Goal: Transaction & Acquisition: Purchase product/service

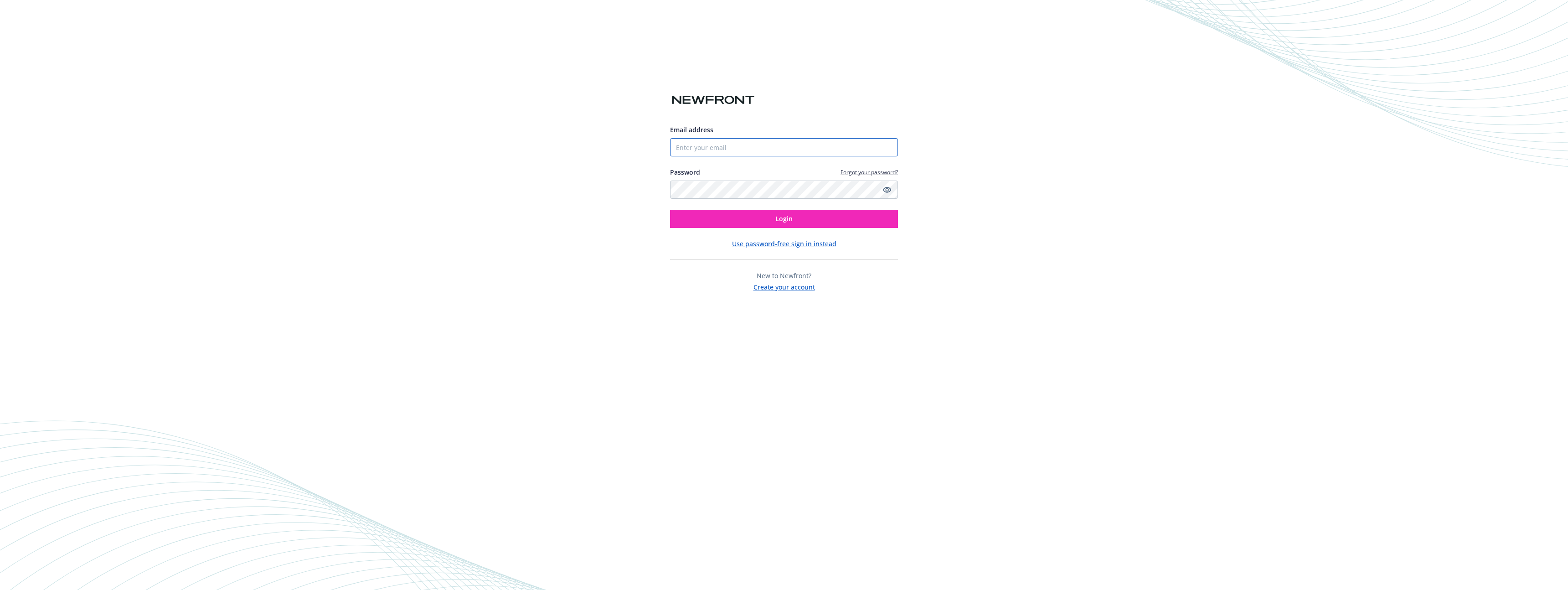
click at [738, 150] on input "Email address" at bounding box center [784, 147] width 228 height 18
type input "[EMAIL_ADDRESS][PERSON_NAME][DOMAIN_NAME]"
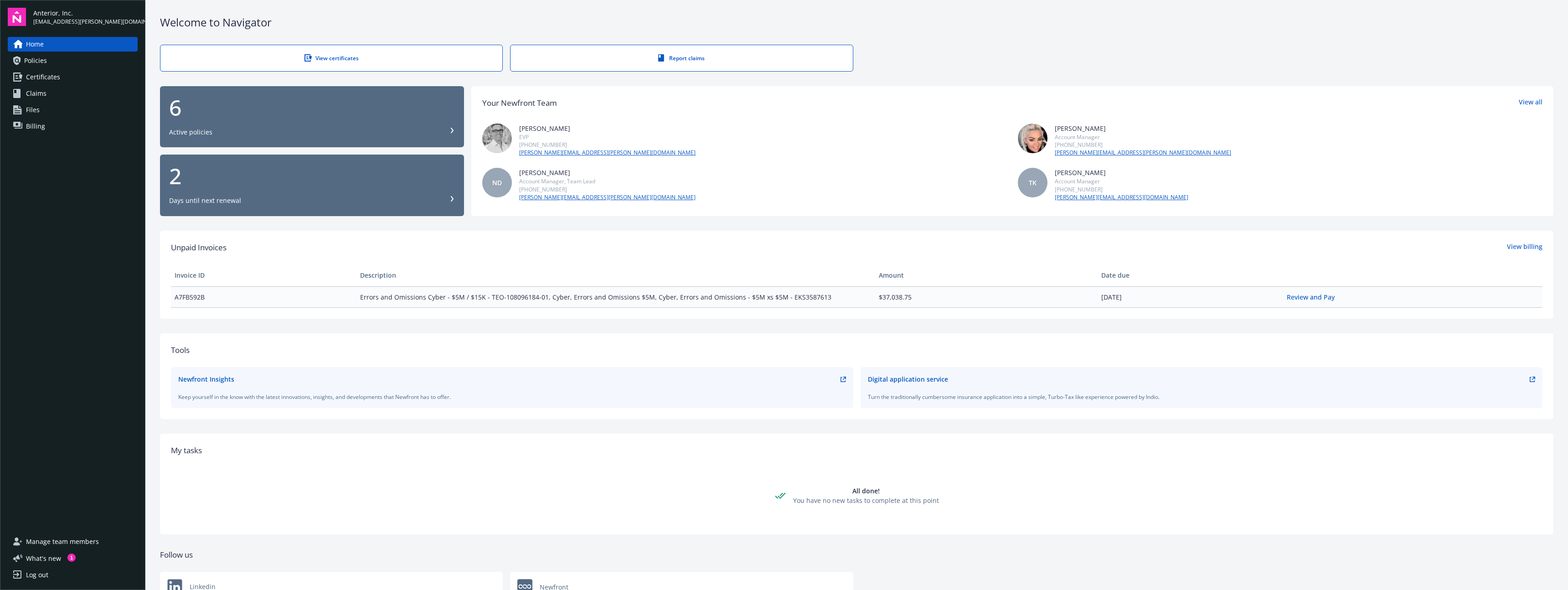
click at [225, 203] on div "Days until next renewal" at bounding box center [205, 201] width 72 height 9
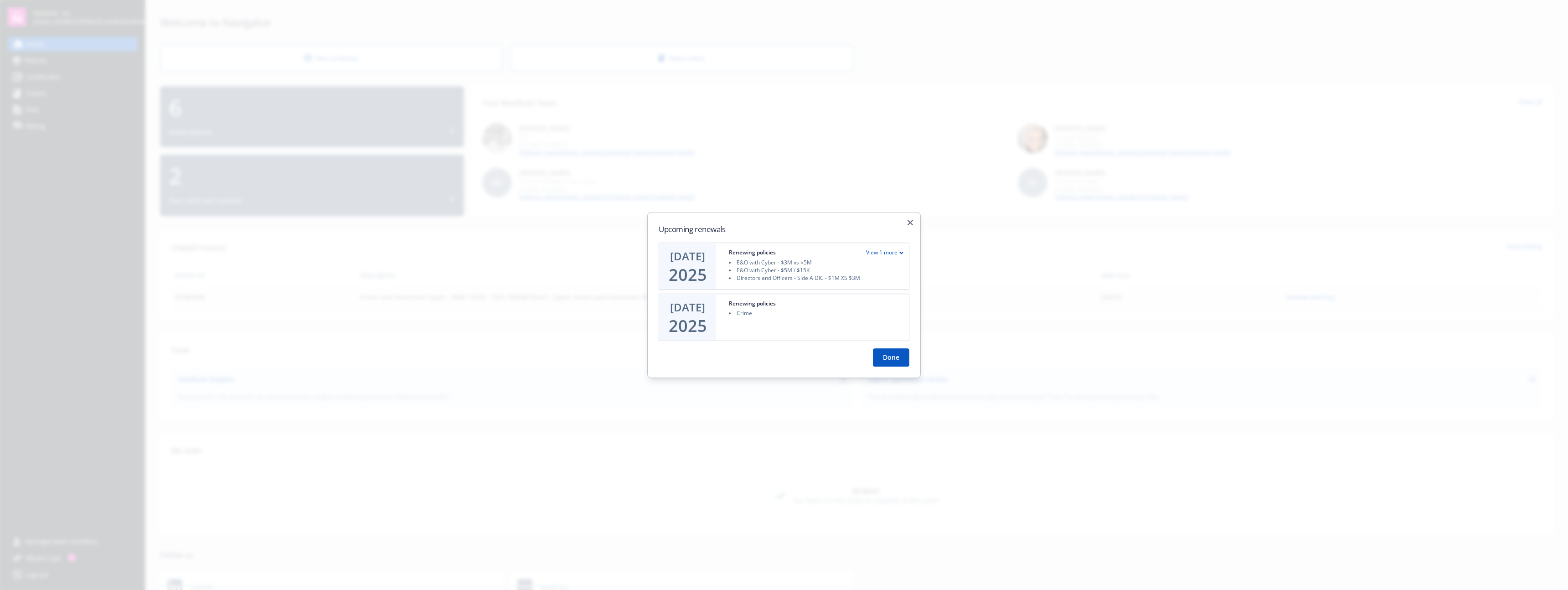
click at [882, 250] on div "View 1 more" at bounding box center [885, 253] width 38 height 8
click at [886, 250] on div "View less" at bounding box center [889, 250] width 29 height 8
click at [886, 356] on button "Done" at bounding box center [891, 358] width 37 height 18
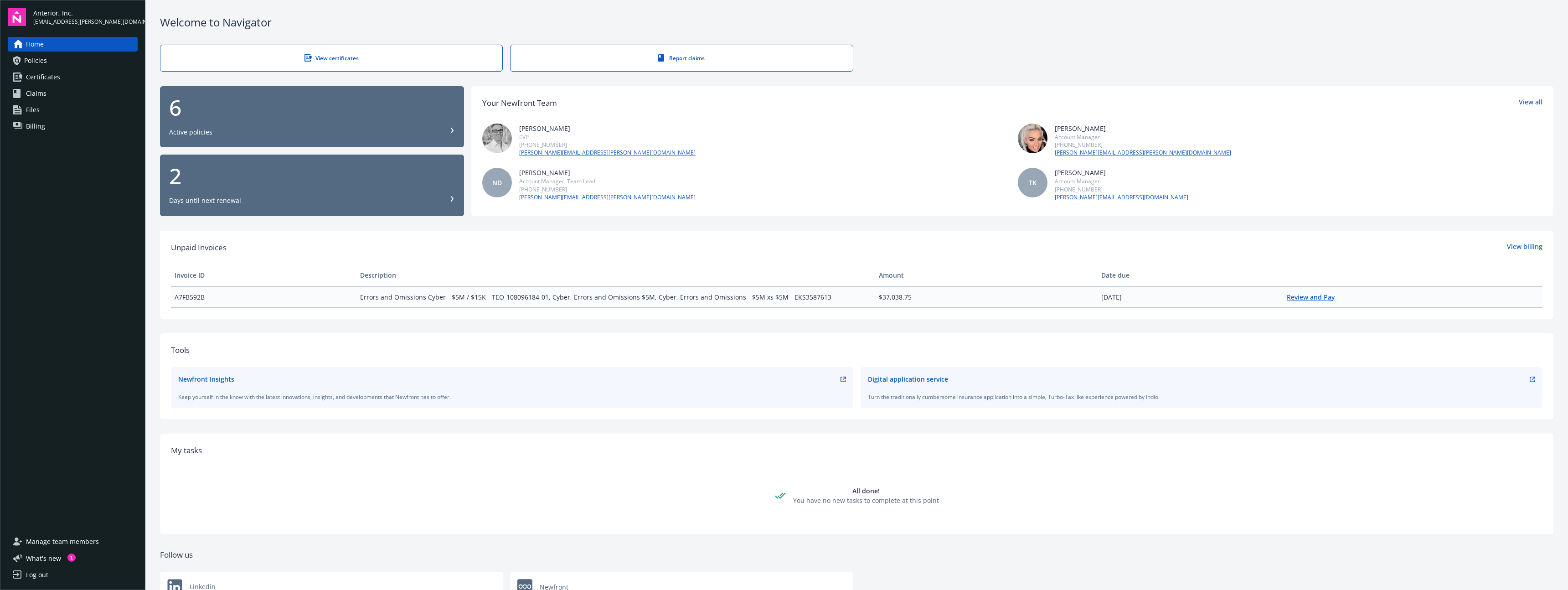
click at [1305, 296] on link "Review and Pay" at bounding box center [1314, 298] width 55 height 9
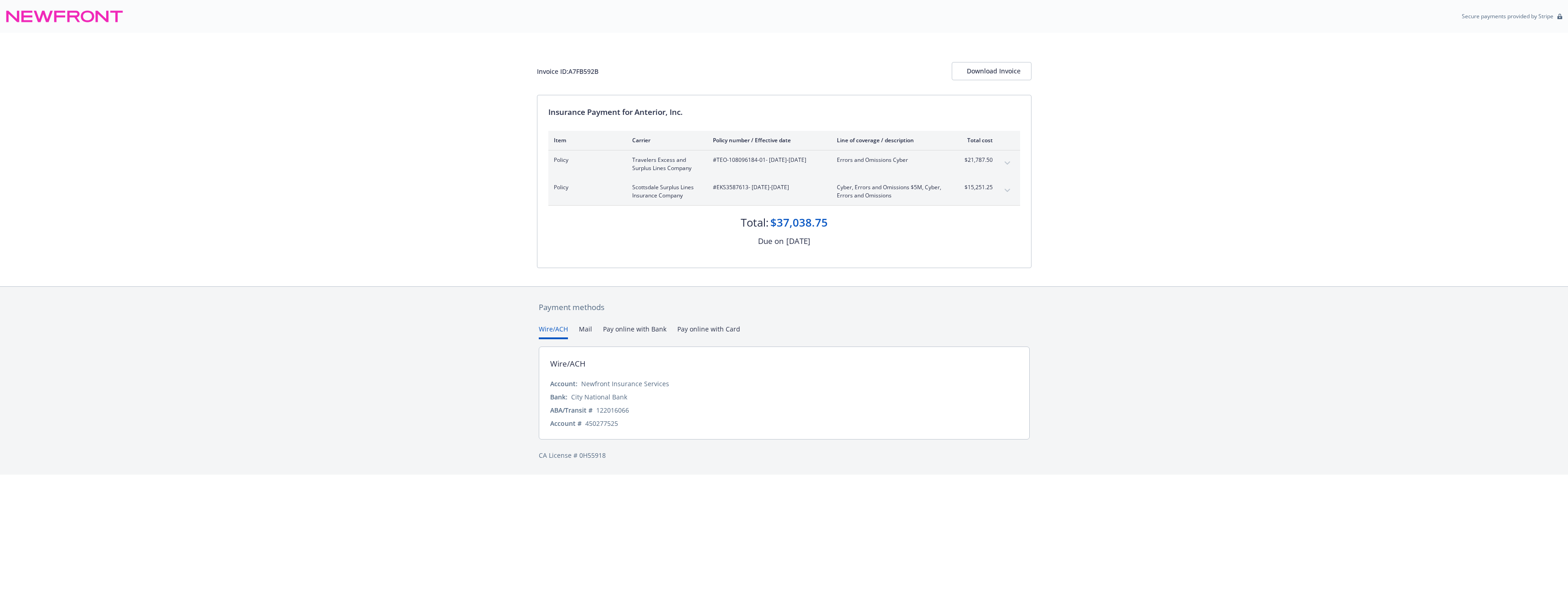
click at [588, 331] on button "Mail" at bounding box center [586, 331] width 14 height 15
click at [715, 329] on button "Pay online with Card" at bounding box center [709, 331] width 63 height 15
click at [645, 332] on button "Pay online with Bank" at bounding box center [635, 331] width 63 height 15
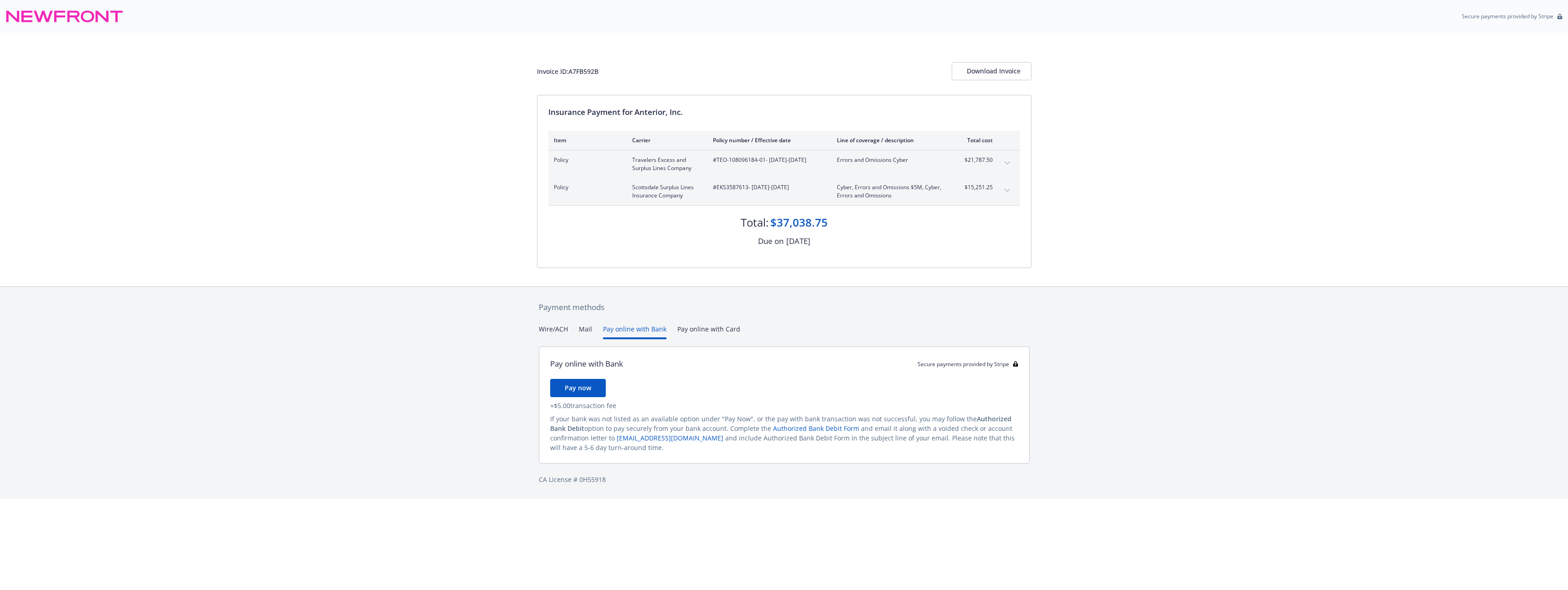
click at [585, 334] on button "Mail" at bounding box center [586, 331] width 14 height 15
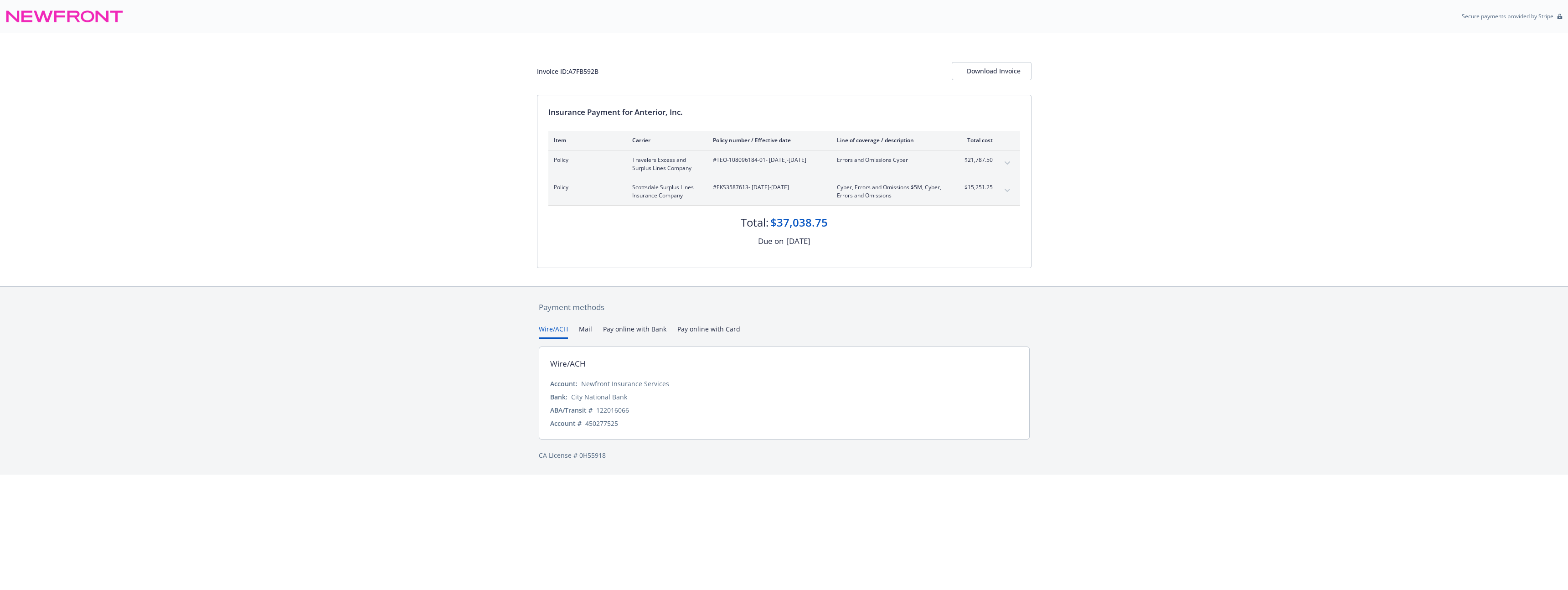
click at [542, 336] on button "Wire/ACH" at bounding box center [553, 331] width 29 height 15
click at [632, 329] on button "Pay online with Bank" at bounding box center [635, 331] width 63 height 15
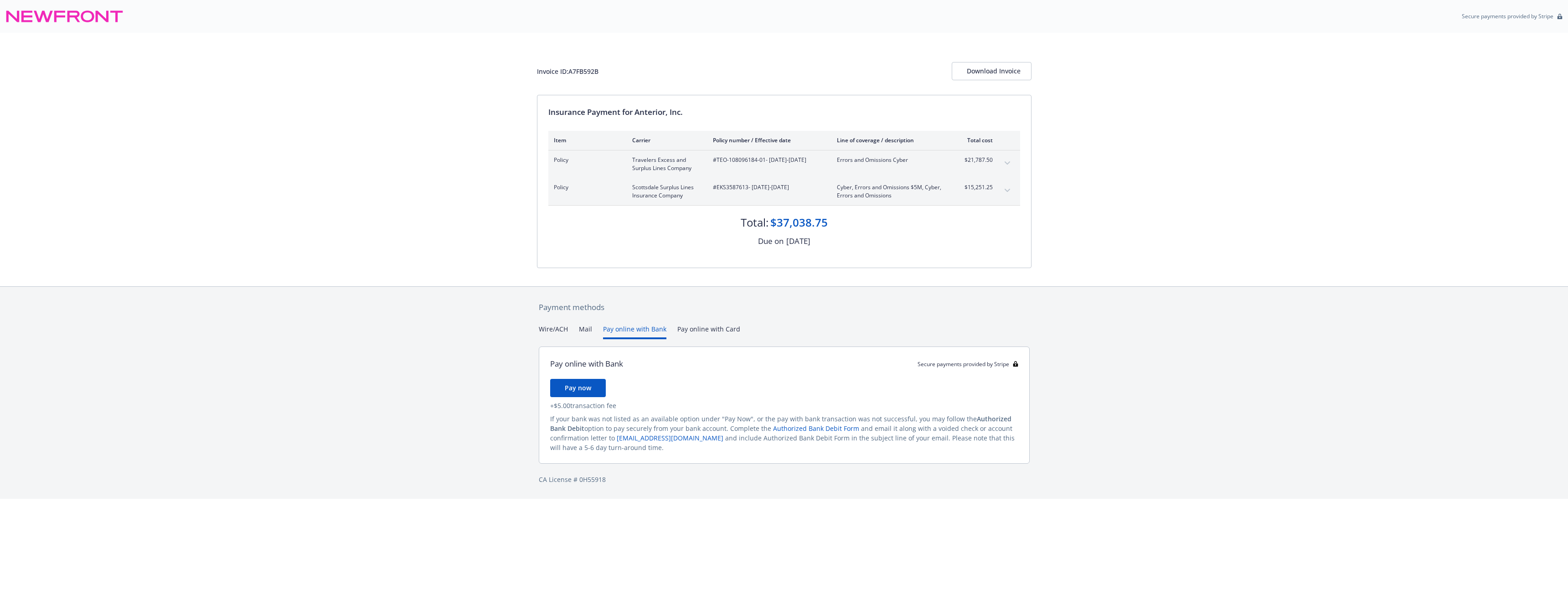
click at [564, 327] on button "Wire/ACH" at bounding box center [553, 331] width 29 height 15
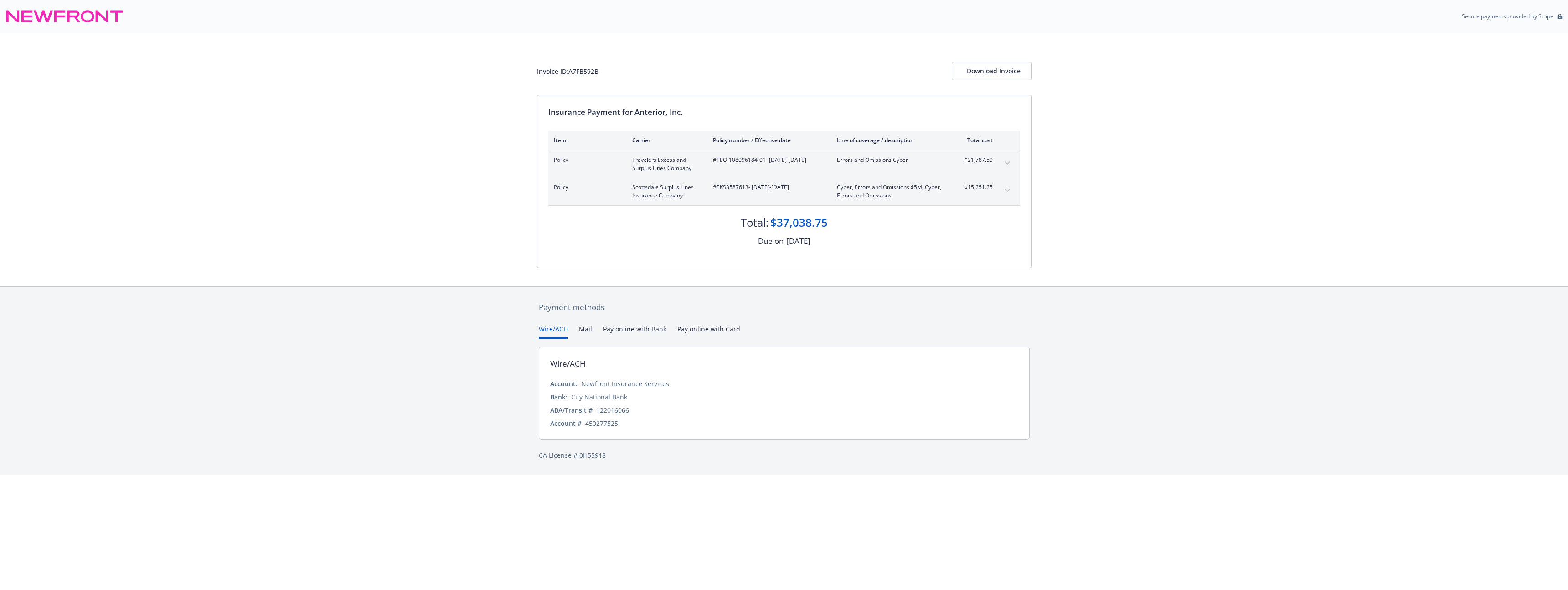
click at [1231, 247] on div "Invoice ID: A7FB592B Download Invoice Insurance Payment for Anterior, Inc. Item…" at bounding box center [784, 159] width 1568 height 253
